Goal: Task Accomplishment & Management: Complete application form

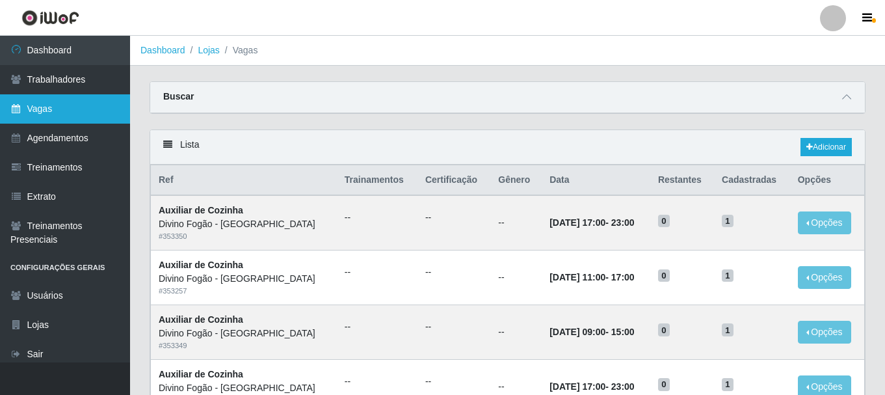
click at [49, 114] on link "Vagas" at bounding box center [65, 108] width 130 height 29
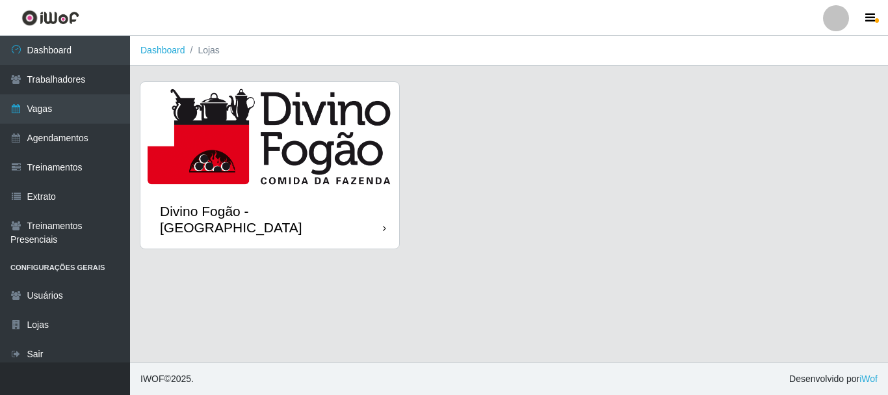
click at [358, 167] on img at bounding box center [269, 136] width 259 height 108
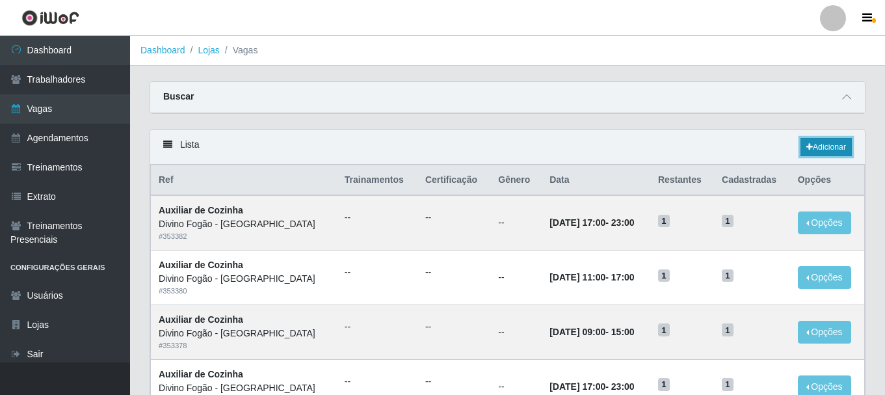
click at [806, 140] on link "Adicionar" at bounding box center [825, 147] width 51 height 18
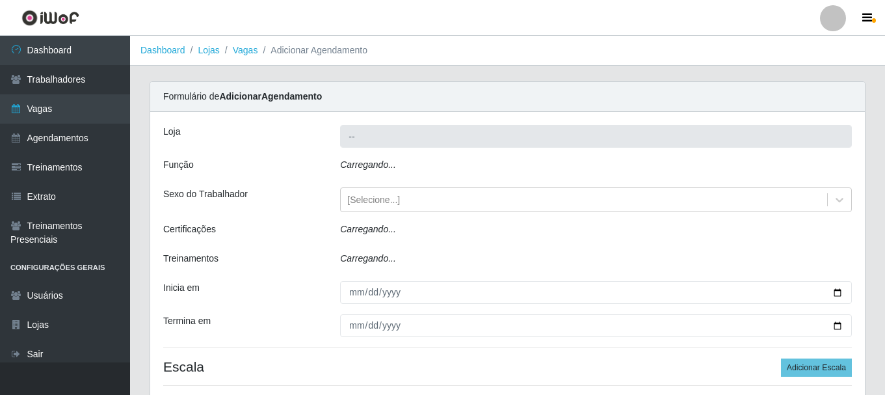
type input "Divino Fogão - [GEOGRAPHIC_DATA]"
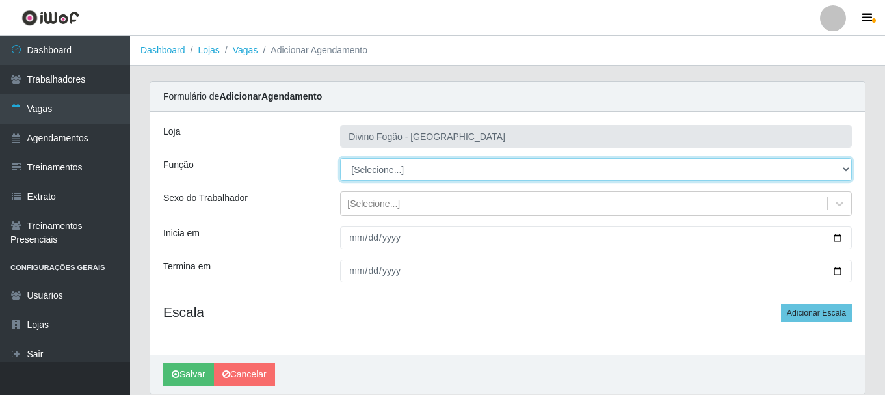
click at [401, 176] on select "[Selecione...] ASG ASG + ASG ++ Auxiliar de Cozinha Auxiliar de Cozinha + Auxil…" at bounding box center [596, 169] width 512 height 23
select select "91"
click at [340, 158] on select "[Selecione...] ASG ASG + ASG ++ Auxiliar de Cozinha Auxiliar de Cozinha + Auxil…" at bounding box center [596, 169] width 512 height 23
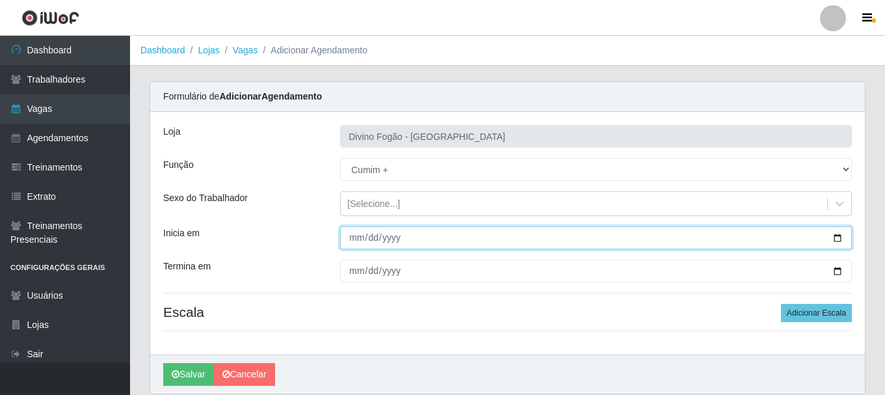
click at [352, 241] on input "Inicia em" at bounding box center [596, 237] width 512 height 23
type input "[DATE]"
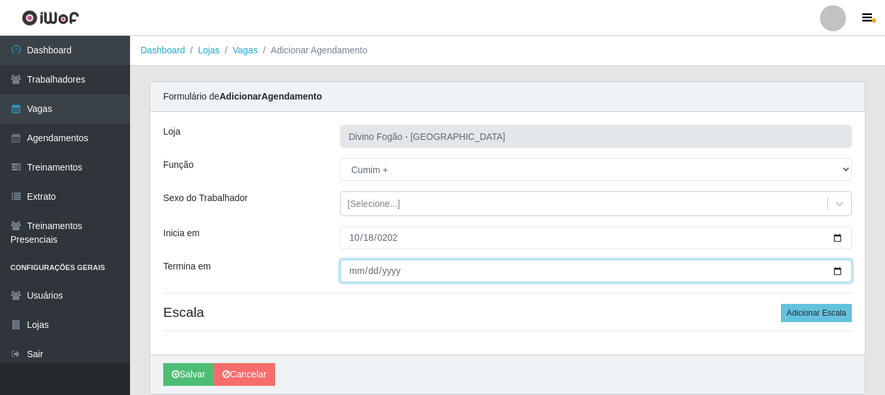
click at [352, 277] on input "Termina em" at bounding box center [596, 270] width 512 height 23
type input "[DATE]"
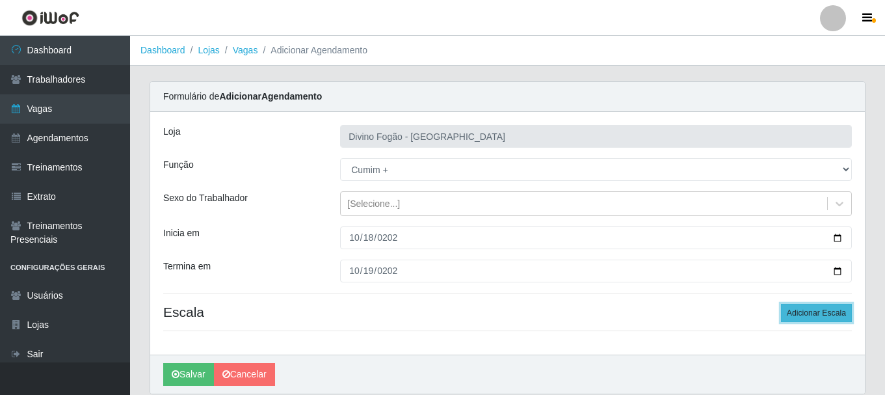
click at [810, 319] on button "Adicionar Escala" at bounding box center [816, 313] width 71 height 18
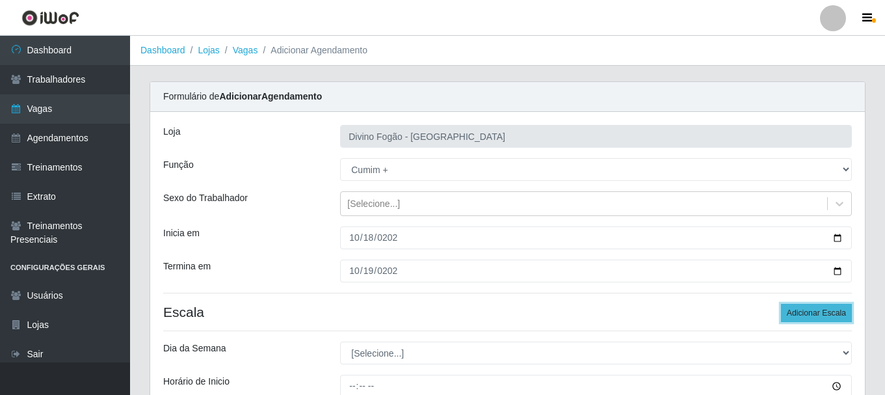
click at [810, 319] on button "Adicionar Escala" at bounding box center [816, 313] width 71 height 18
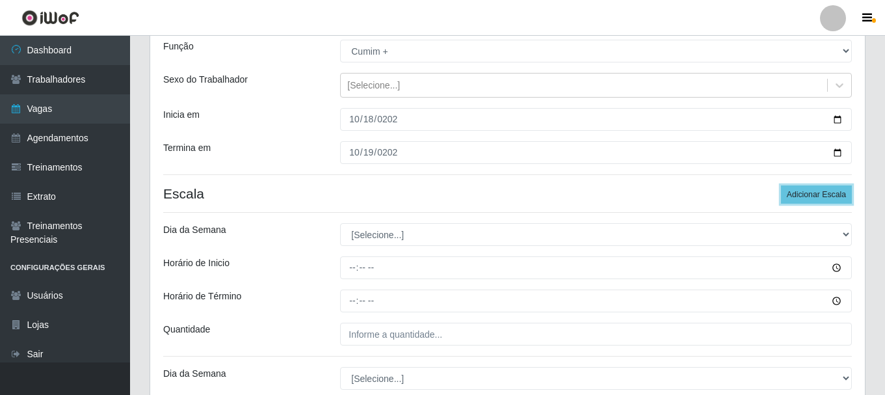
scroll to position [130, 0]
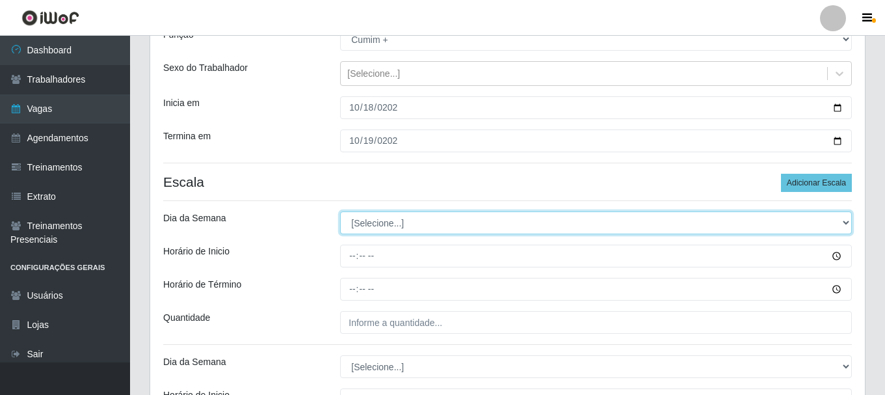
click at [447, 225] on select "[Selecione...] Segunda Terça Quarta Quinta Sexta Sábado Domingo" at bounding box center [596, 222] width 512 height 23
select select "6"
click at [340, 211] on select "[Selecione...] Segunda Terça Quarta Quinta Sexta Sábado Domingo" at bounding box center [596, 222] width 512 height 23
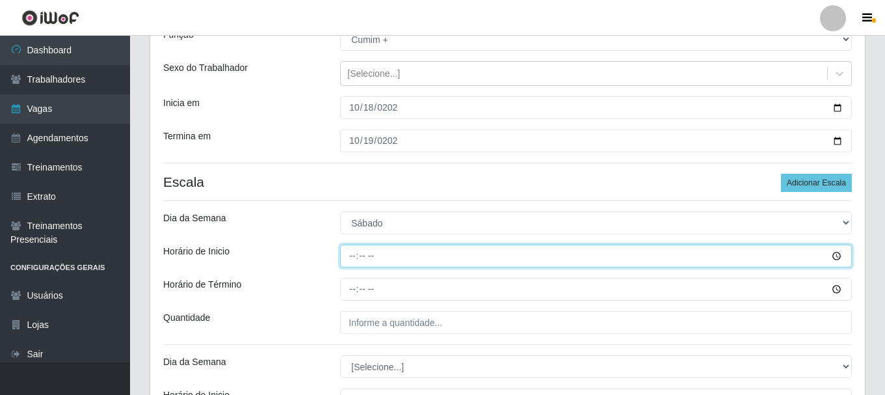
click at [349, 256] on input "Horário de Inicio" at bounding box center [596, 255] width 512 height 23
type input "11:00"
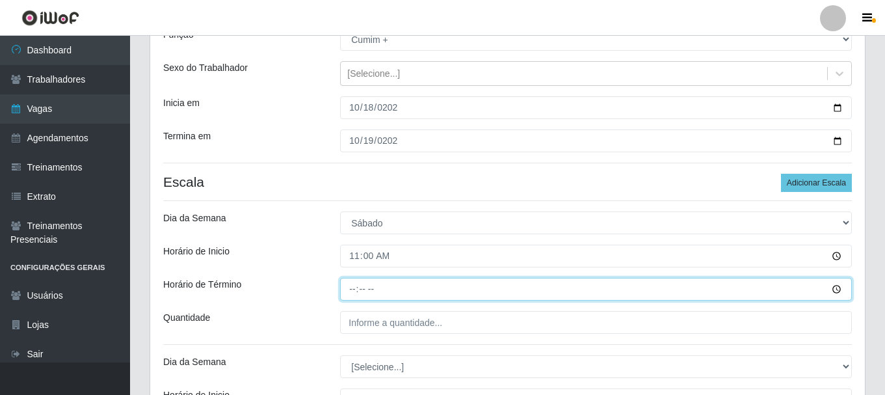
click at [352, 289] on input "Horário de Término" at bounding box center [596, 289] width 512 height 23
type input "17:00"
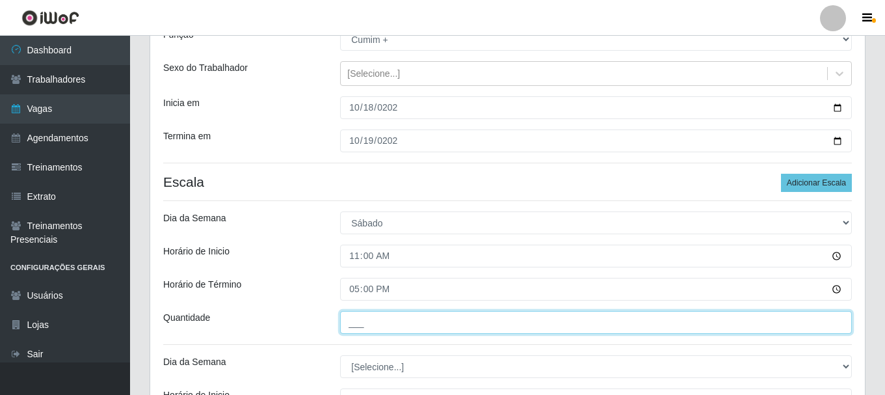
click at [377, 327] on input "___" at bounding box center [596, 322] width 512 height 23
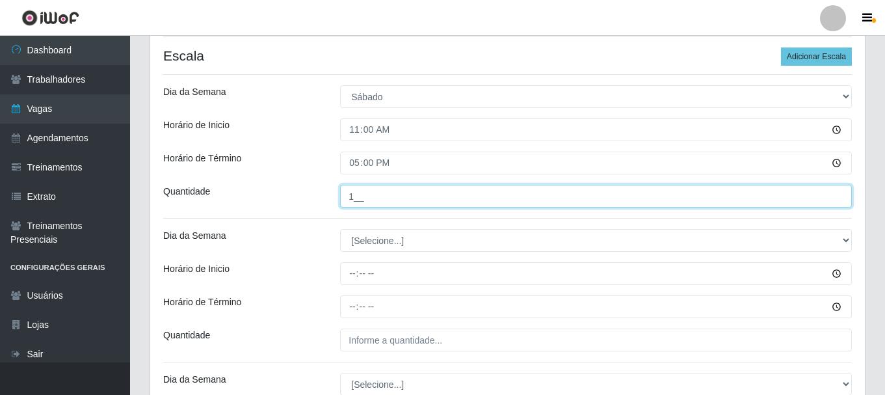
scroll to position [260, 0]
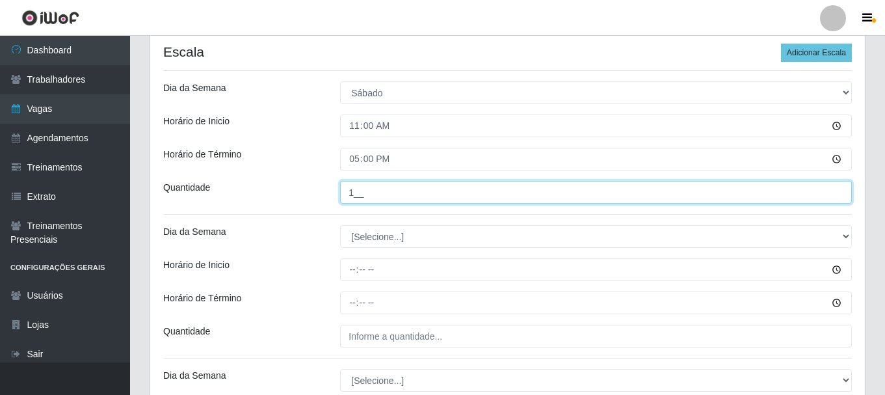
type input "1__"
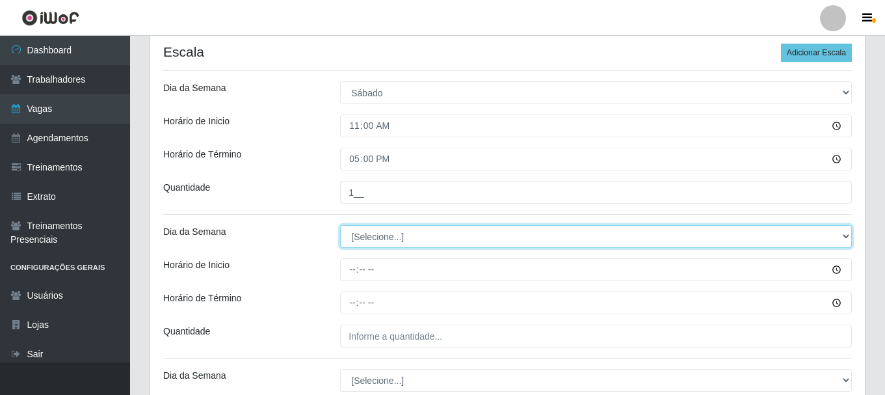
click at [385, 245] on select "[Selecione...] Segunda Terça Quarta Quinta Sexta Sábado Domingo" at bounding box center [596, 236] width 512 height 23
select select "0"
click at [340, 225] on select "[Selecione...] Segunda Terça Quarta Quinta Sexta Sábado Domingo" at bounding box center [596, 236] width 512 height 23
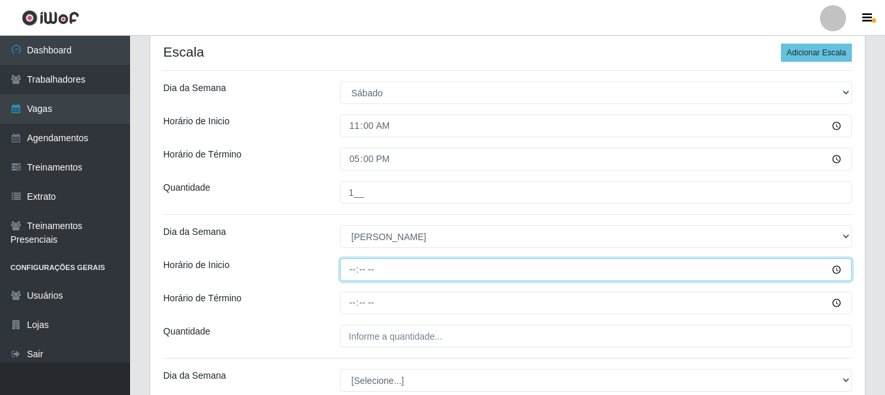
click at [354, 275] on input "Horário de Inicio" at bounding box center [596, 269] width 512 height 23
type input "17:00"
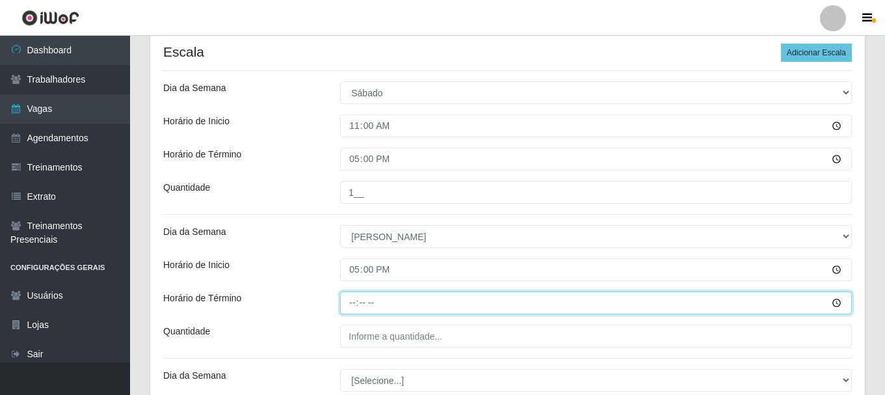
click at [354, 304] on input "Horário de Término" at bounding box center [596, 302] width 512 height 23
type input "23:00"
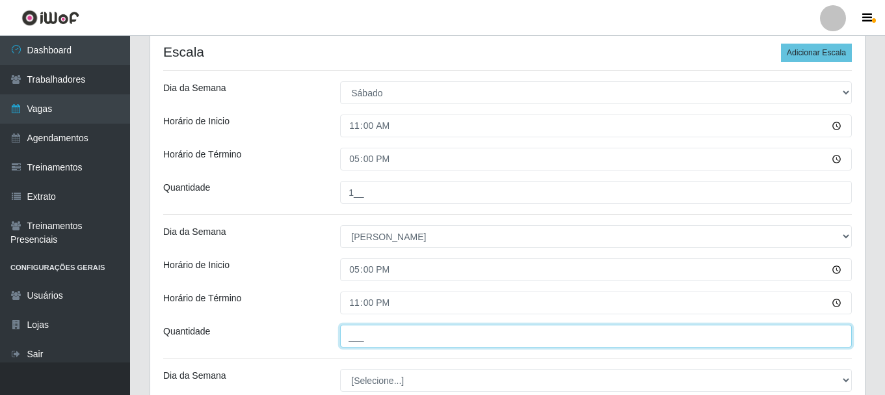
click at [354, 337] on input "___" at bounding box center [596, 335] width 512 height 23
type input "1__"
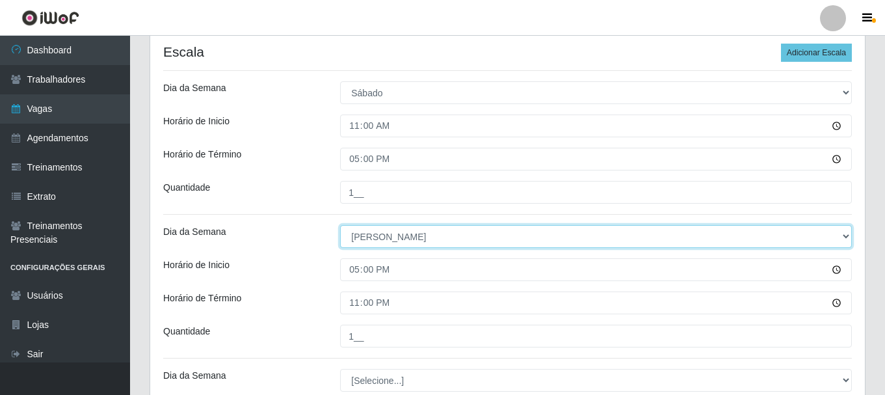
click at [384, 237] on select "[Selecione...] Segunda Terça Quarta Quinta Sexta Sábado Domingo" at bounding box center [596, 236] width 512 height 23
select select "6"
click at [340, 225] on select "[Selecione...] Segunda Terça Quarta Quinta Sexta Sábado Domingo" at bounding box center [596, 236] width 512 height 23
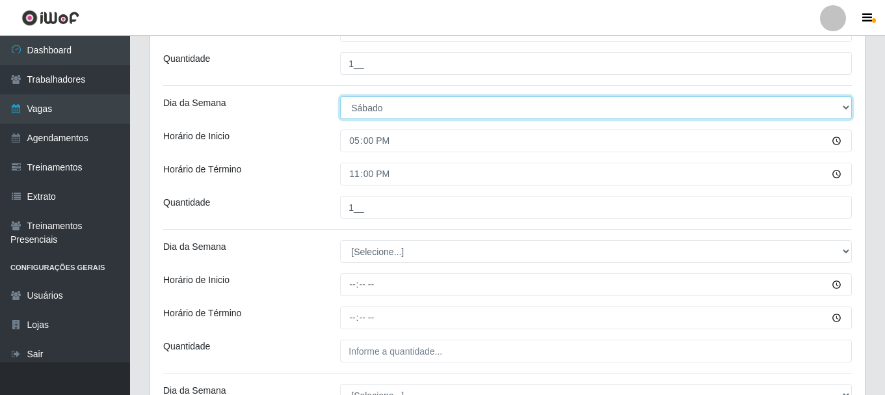
scroll to position [390, 0]
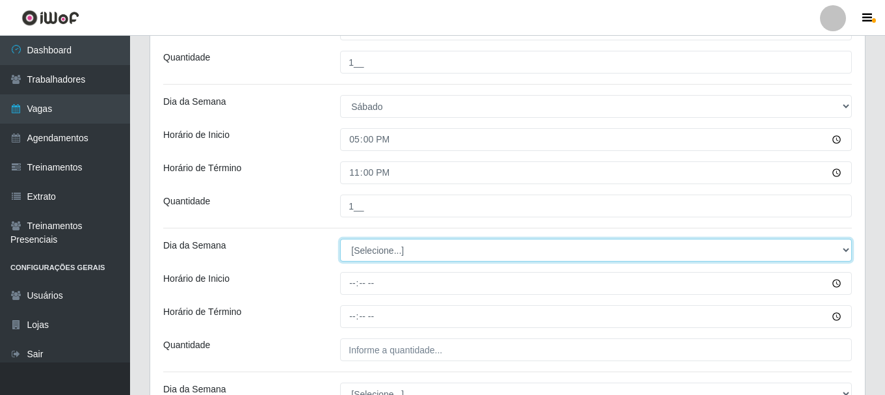
click at [377, 250] on select "[Selecione...] Segunda Terça Quarta Quinta Sexta Sábado Domingo" at bounding box center [596, 250] width 512 height 23
select select "0"
click at [340, 239] on select "[Selecione...] Segunda Terça Quarta Quinta Sexta Sábado Domingo" at bounding box center [596, 250] width 512 height 23
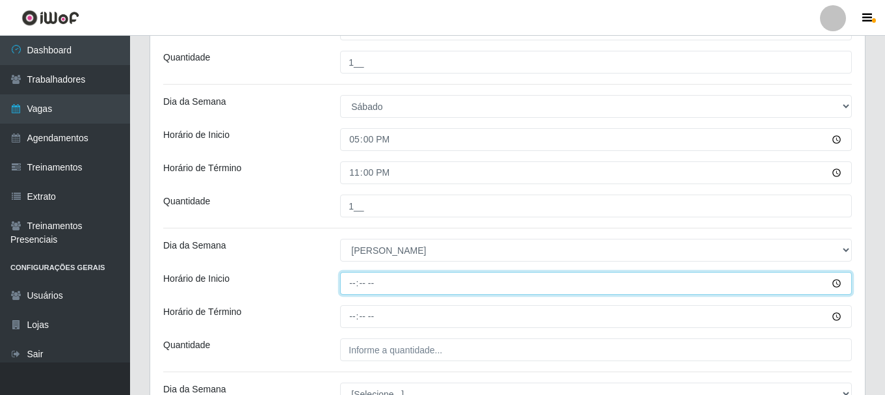
click at [347, 289] on input "Horário de Inicio" at bounding box center [596, 283] width 512 height 23
type input "11:00"
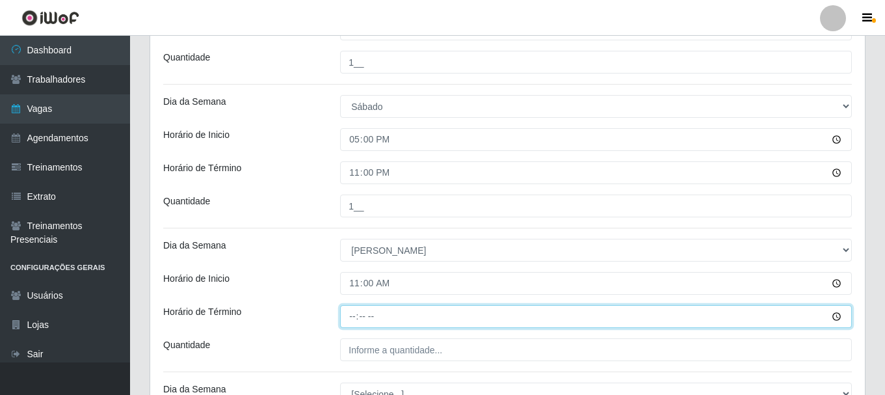
click at [351, 313] on input "Horário de Término" at bounding box center [596, 316] width 512 height 23
type input "17:00"
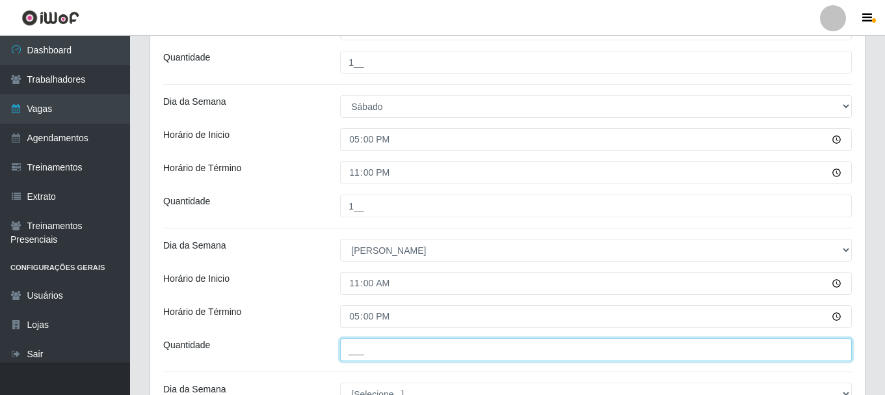
click at [352, 348] on input "___" at bounding box center [596, 349] width 512 height 23
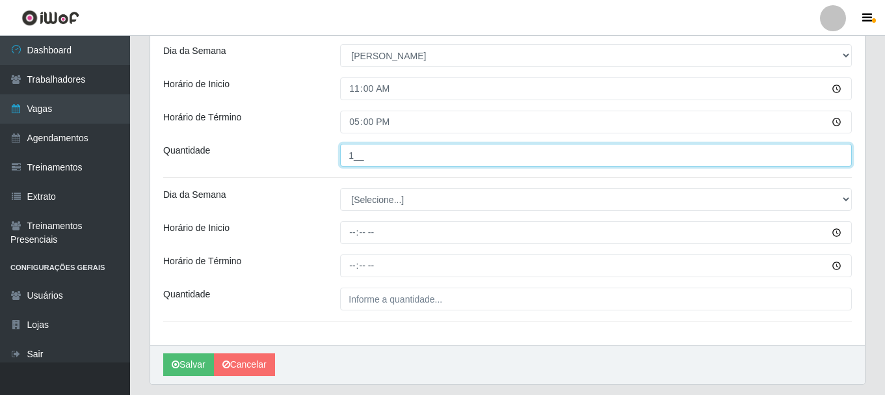
scroll to position [585, 0]
type input "1__"
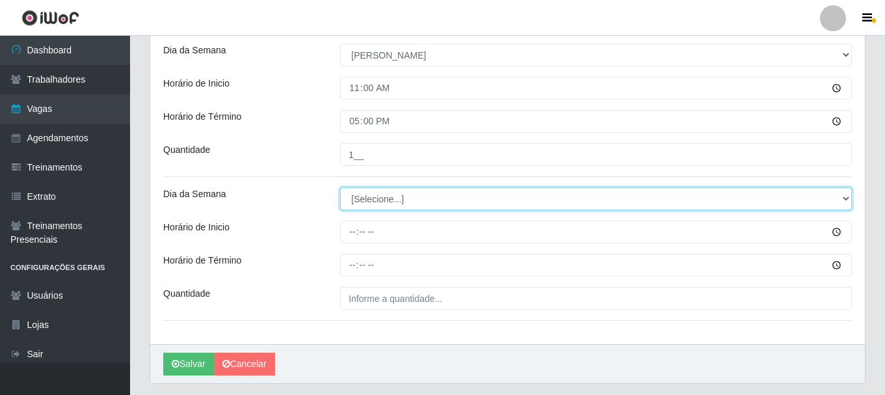
click at [391, 200] on select "[Selecione...] Segunda Terça Quarta Quinta Sexta Sábado Domingo" at bounding box center [596, 198] width 512 height 23
select select "0"
click at [340, 187] on select "[Selecione...] Segunda Terça Quarta Quinta Sexta Sábado Domingo" at bounding box center [596, 198] width 512 height 23
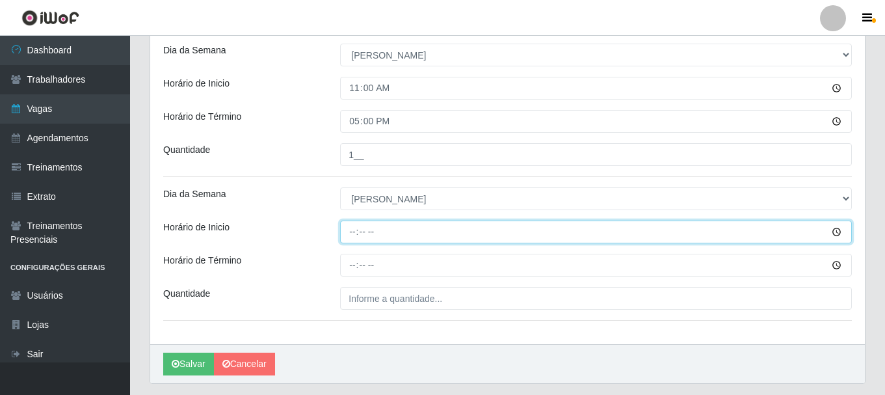
click at [352, 229] on input "Horário de Inicio" at bounding box center [596, 231] width 512 height 23
type input "17:00"
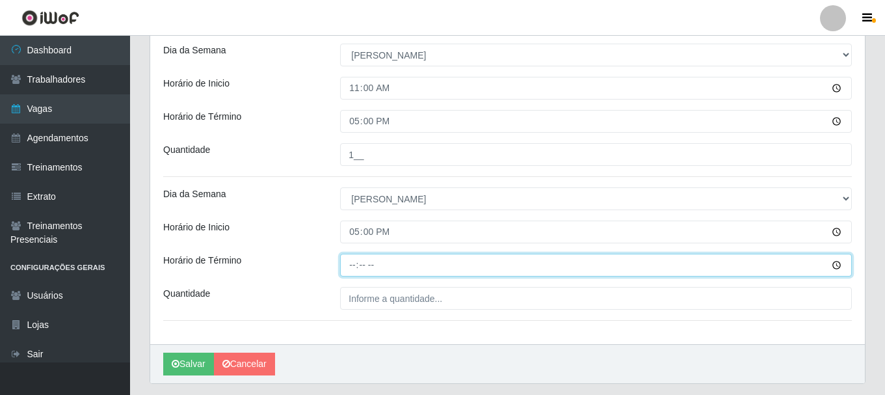
click at [352, 265] on input "Horário de Término" at bounding box center [596, 265] width 512 height 23
type input "23:00"
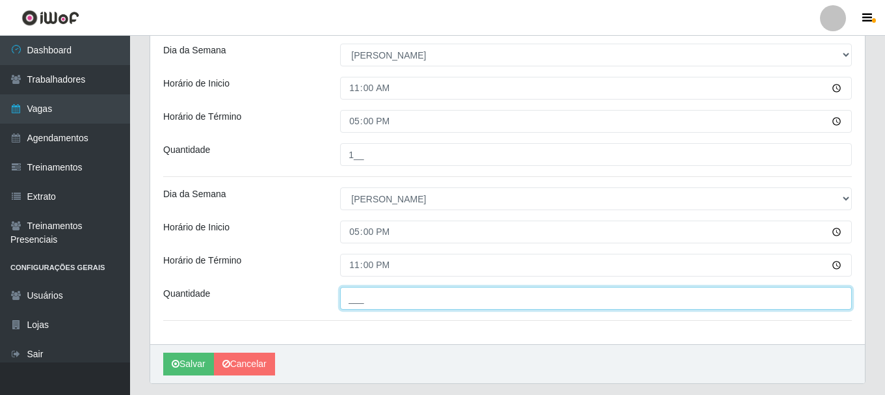
click at [359, 296] on input "___" at bounding box center [596, 298] width 512 height 23
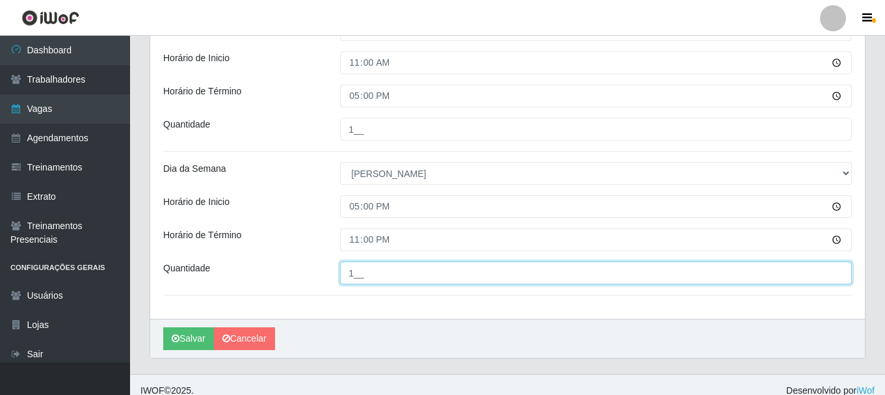
scroll to position [622, 0]
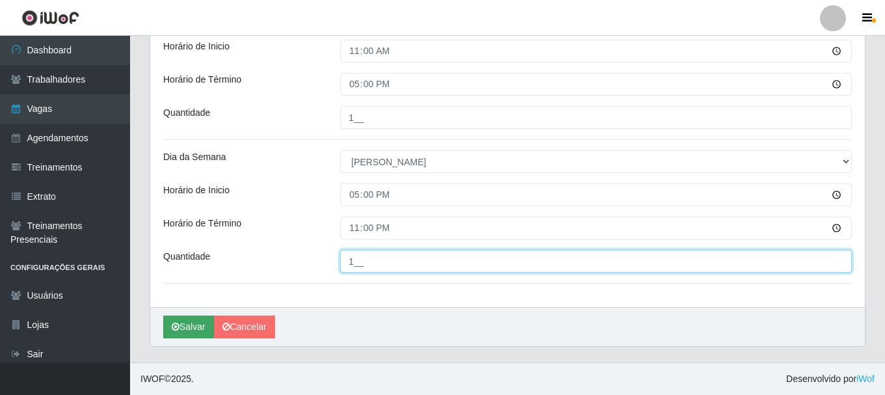
type input "1__"
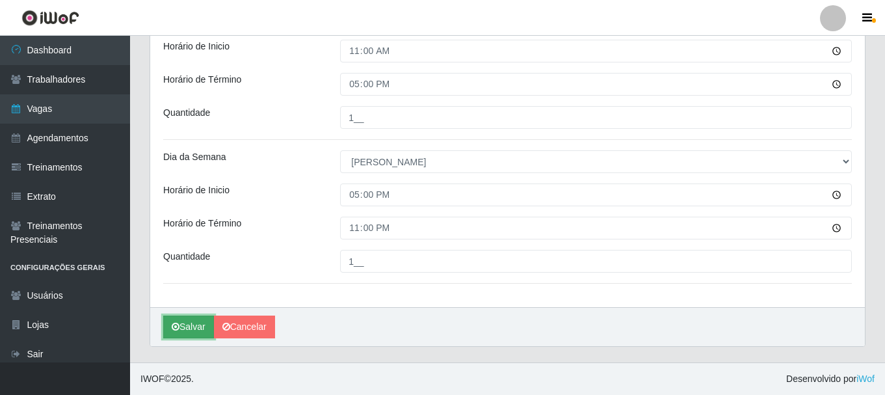
click at [174, 331] on icon "submit" at bounding box center [176, 326] width 8 height 9
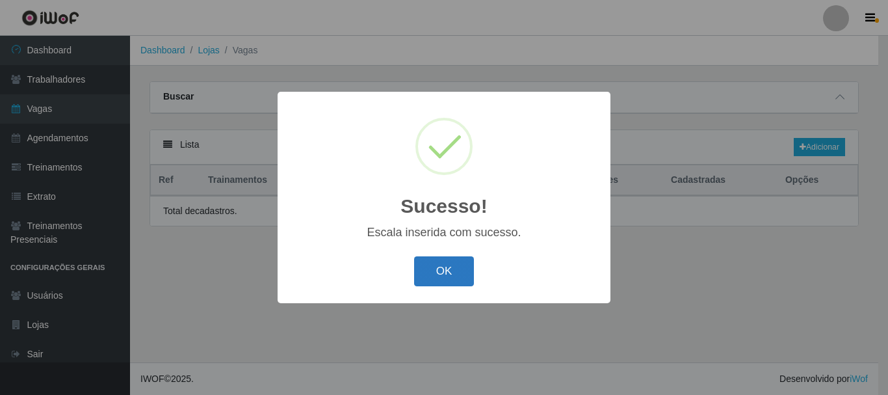
click at [426, 274] on button "OK" at bounding box center [444, 271] width 60 height 31
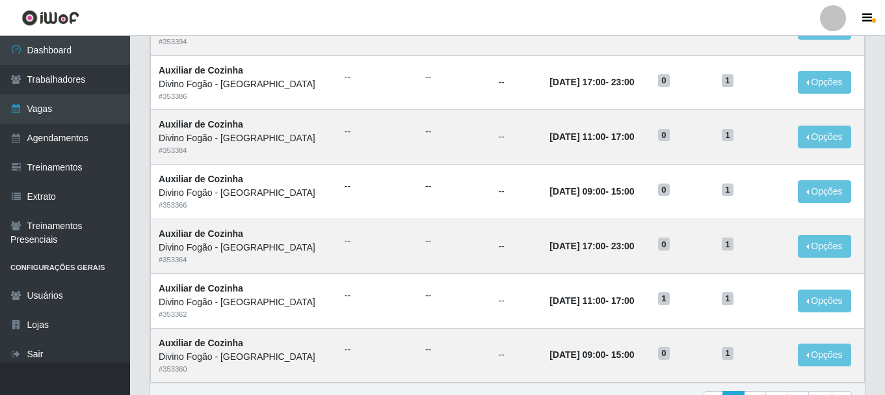
scroll to position [707, 0]
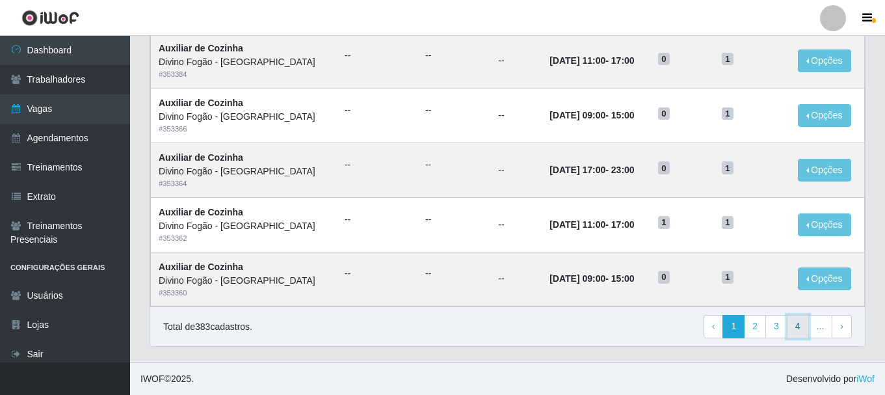
click at [795, 330] on link "4" at bounding box center [798, 326] width 22 height 23
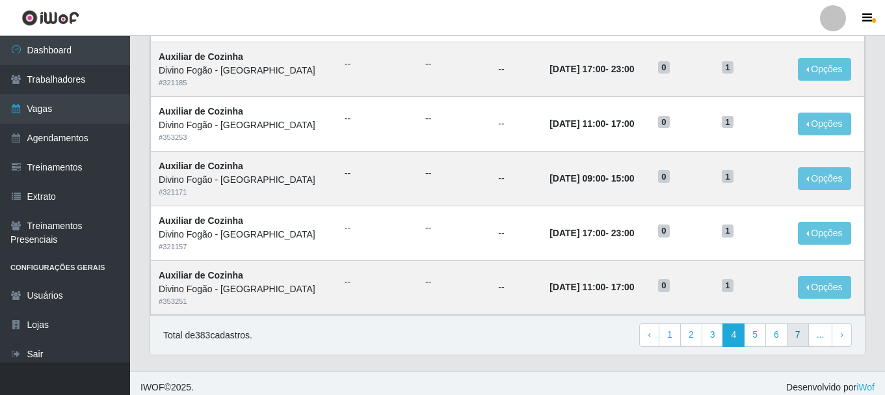
scroll to position [707, 0]
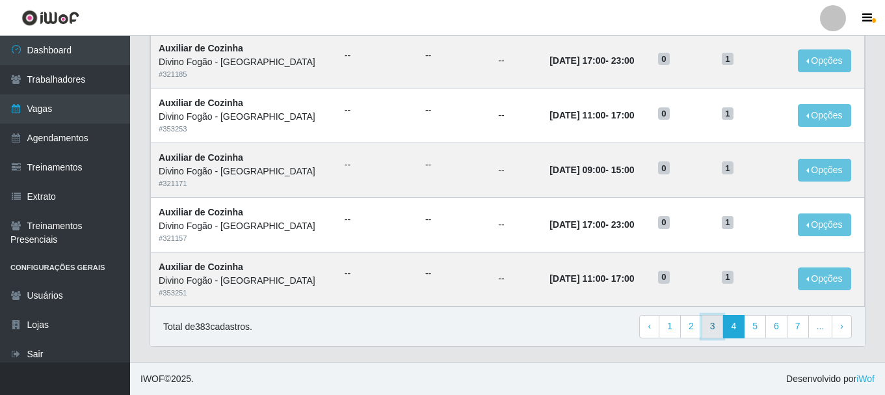
click at [715, 326] on link "3" at bounding box center [713, 326] width 22 height 23
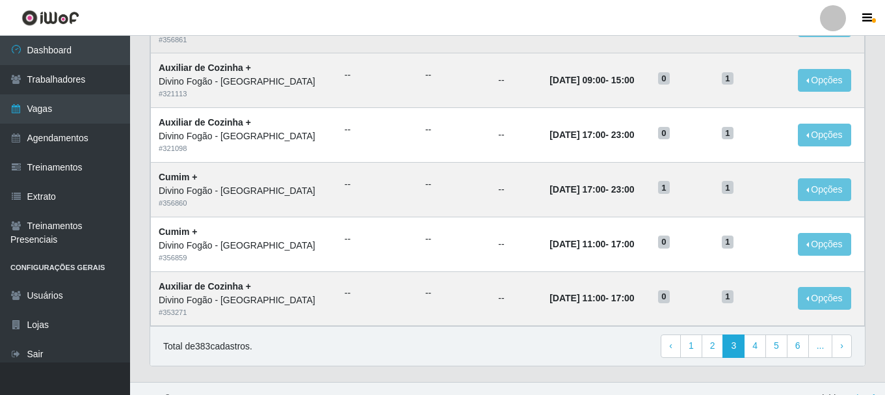
scroll to position [707, 0]
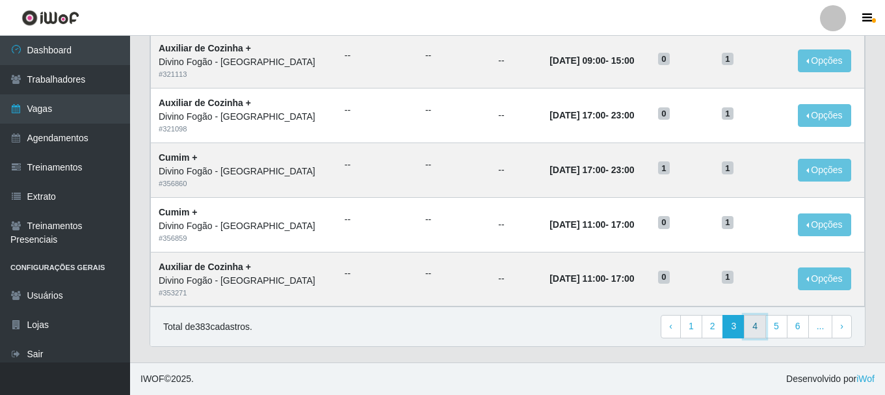
click at [761, 324] on link "4" at bounding box center [755, 326] width 22 height 23
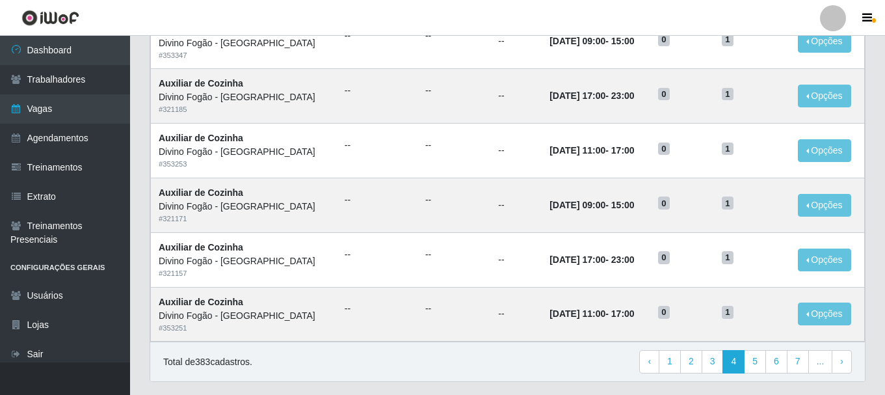
scroll to position [707, 0]
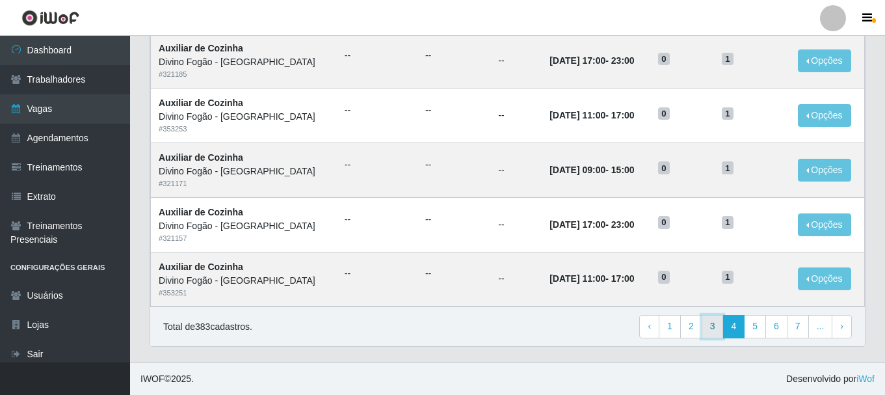
click at [711, 322] on link "3" at bounding box center [713, 326] width 22 height 23
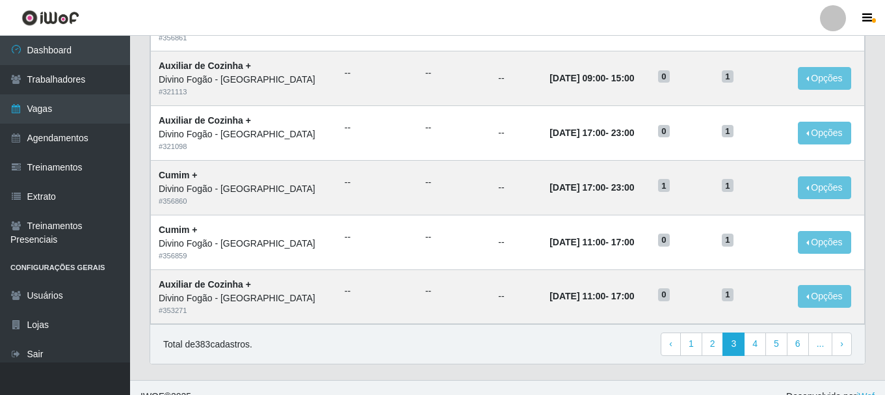
scroll to position [707, 0]
